Goal: Go to known website: Go to known website

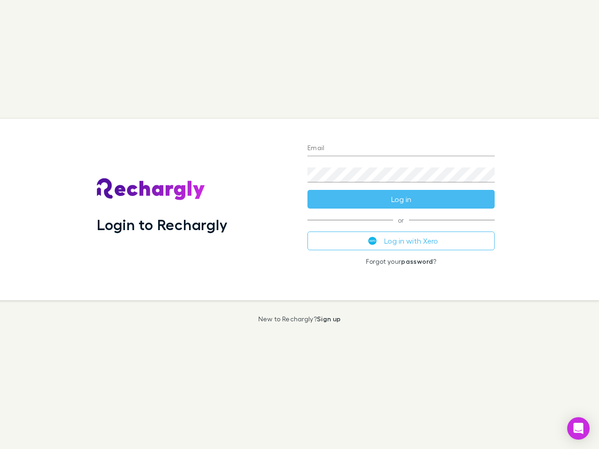
click at [299, 224] on div "Login to Rechargly" at bounding box center [194, 209] width 210 height 181
click at [401, 149] on input "Email" at bounding box center [400, 148] width 187 height 15
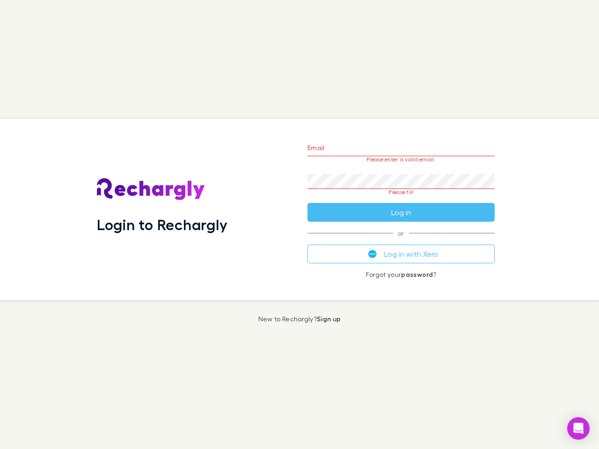
click at [401, 199] on form "Email Please enter a valid email. Password Please fill Log in" at bounding box center [400, 178] width 187 height 88
click at [401, 241] on div "Email Please enter a valid email. Password Please fill Log in or Log in with Xe…" at bounding box center [401, 209] width 202 height 181
click at [578, 428] on icon "Open Intercom Messenger" at bounding box center [578, 428] width 10 height 11
